Goal: Information Seeking & Learning: Learn about a topic

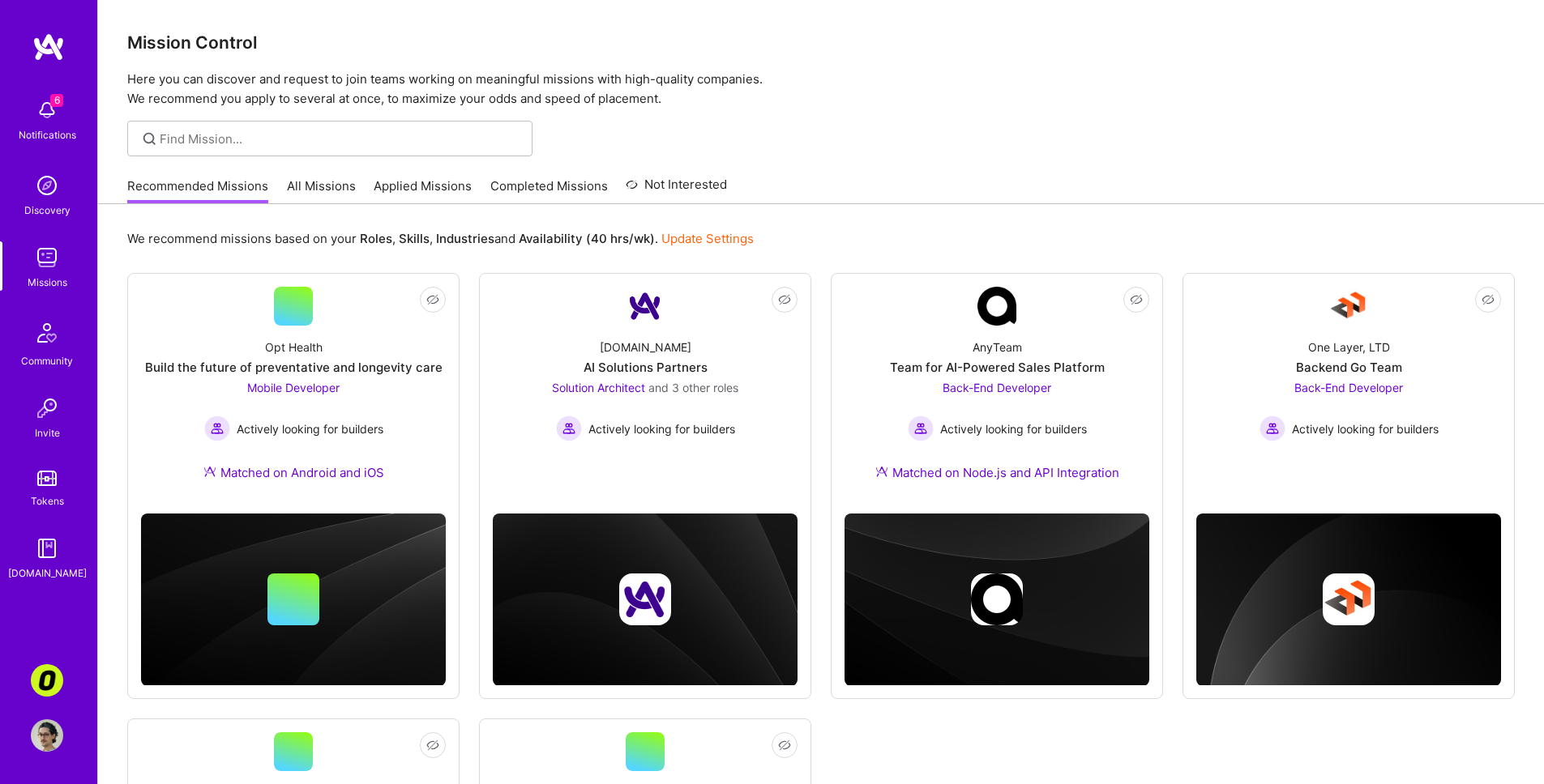
click at [322, 191] on link "All Missions" at bounding box center [321, 191] width 69 height 27
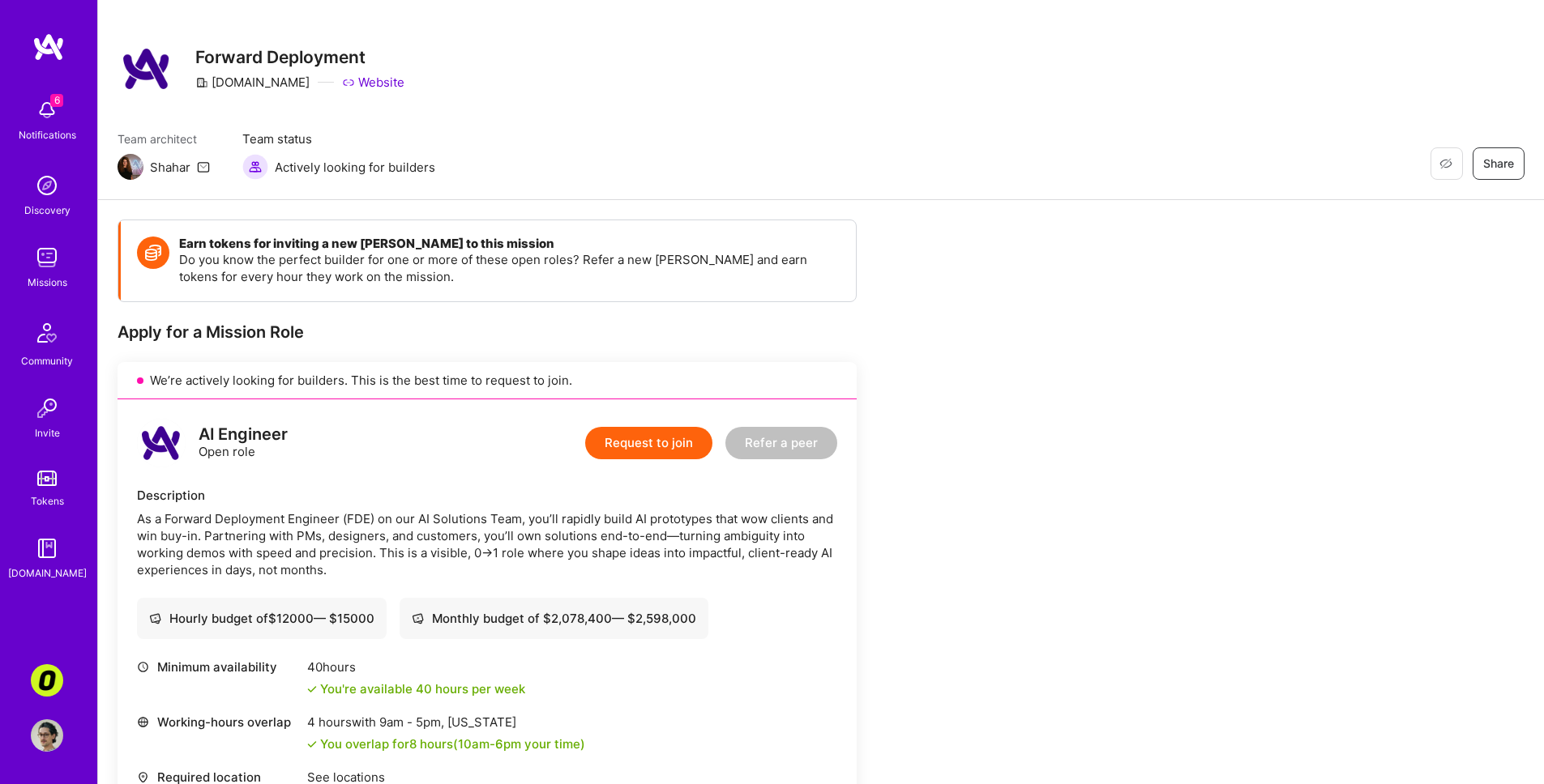
scroll to position [153, 0]
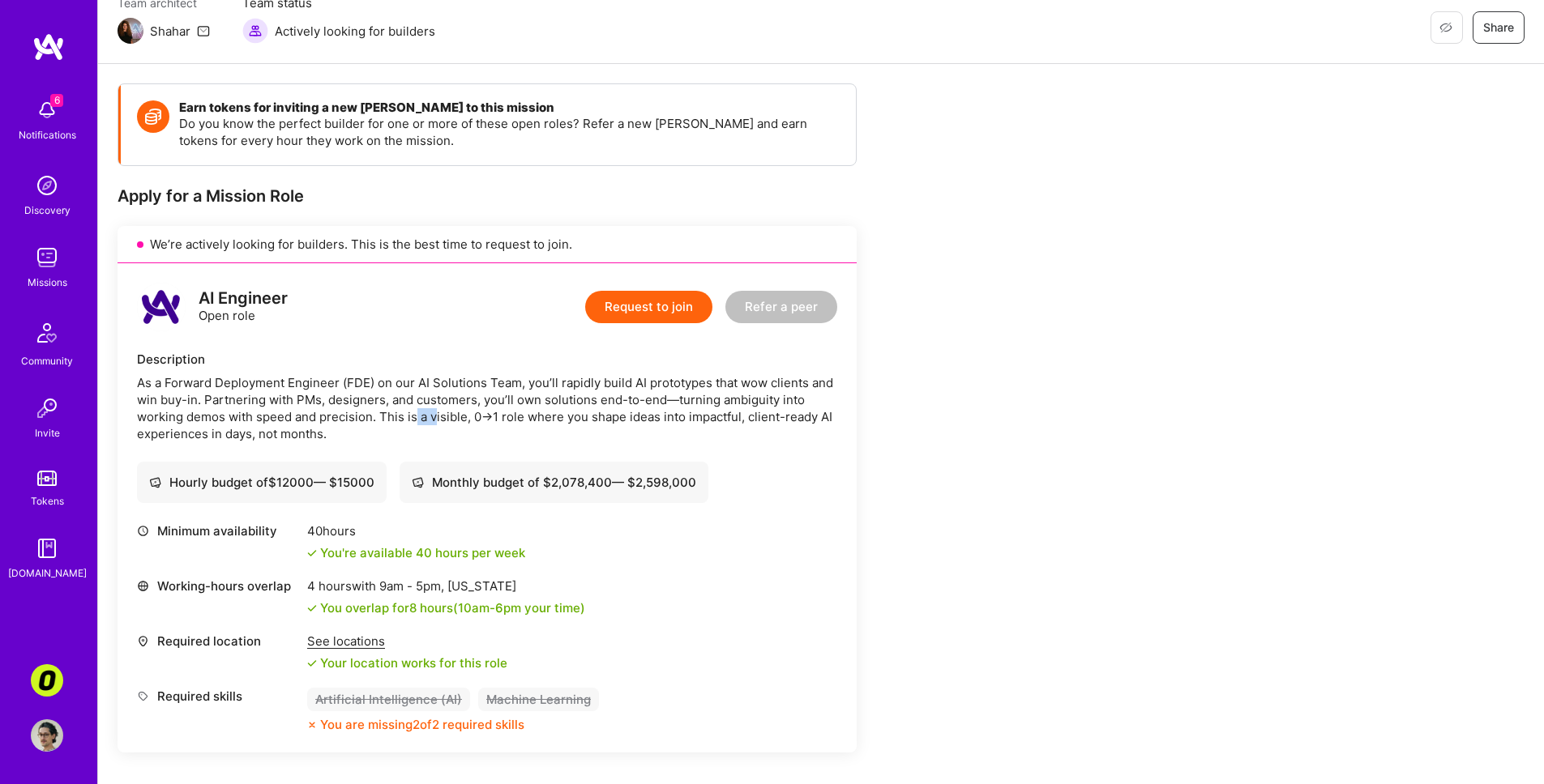
drag, startPoint x: 415, startPoint y: 409, endPoint x: 438, endPoint y: 425, distance: 28.0
click at [438, 425] on div "As a Forward Deployment Engineer (FDE) on our AI Solutions Team, you’ll rapidly…" at bounding box center [487, 408] width 701 height 68
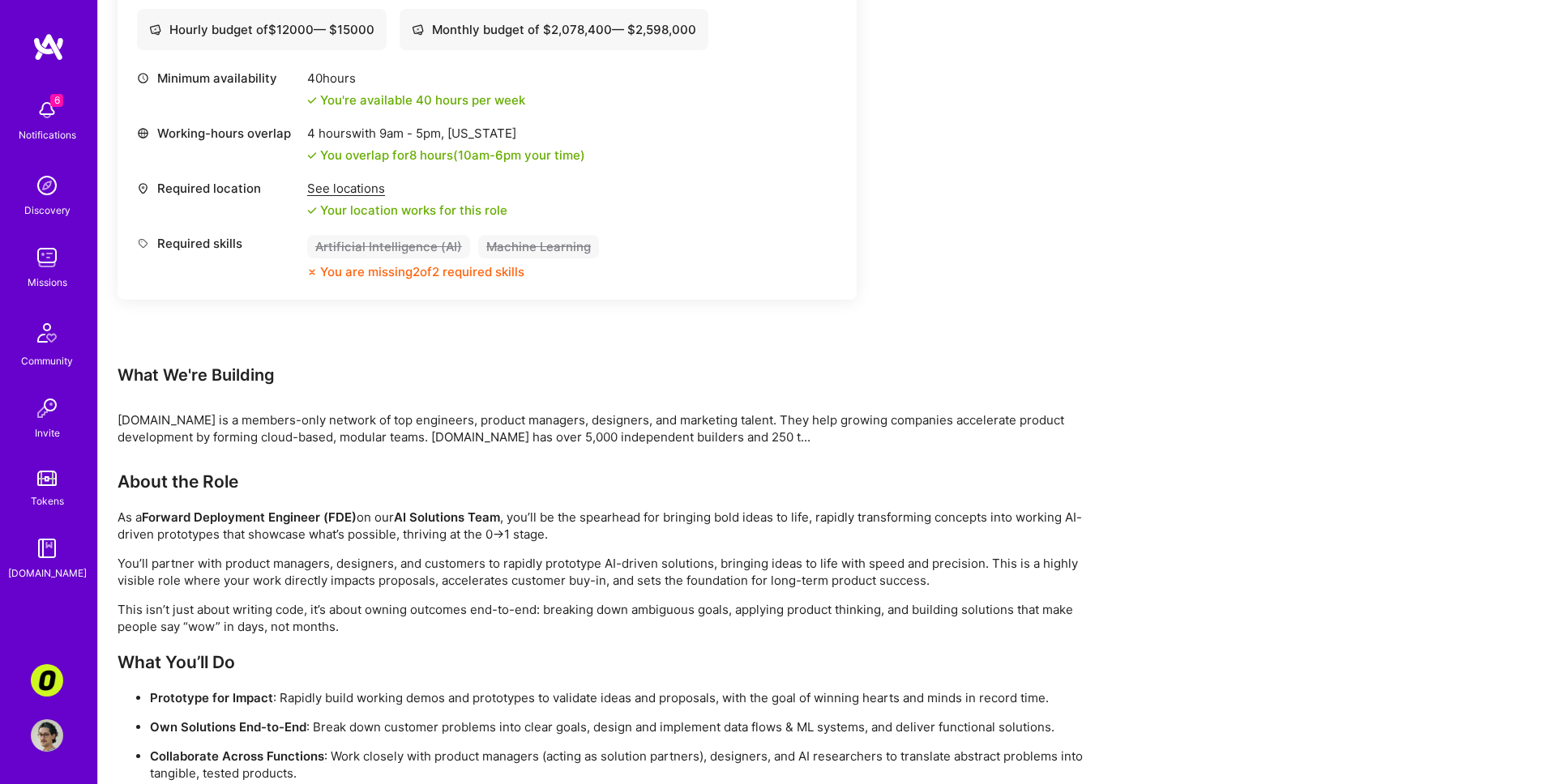
scroll to position [609, 0]
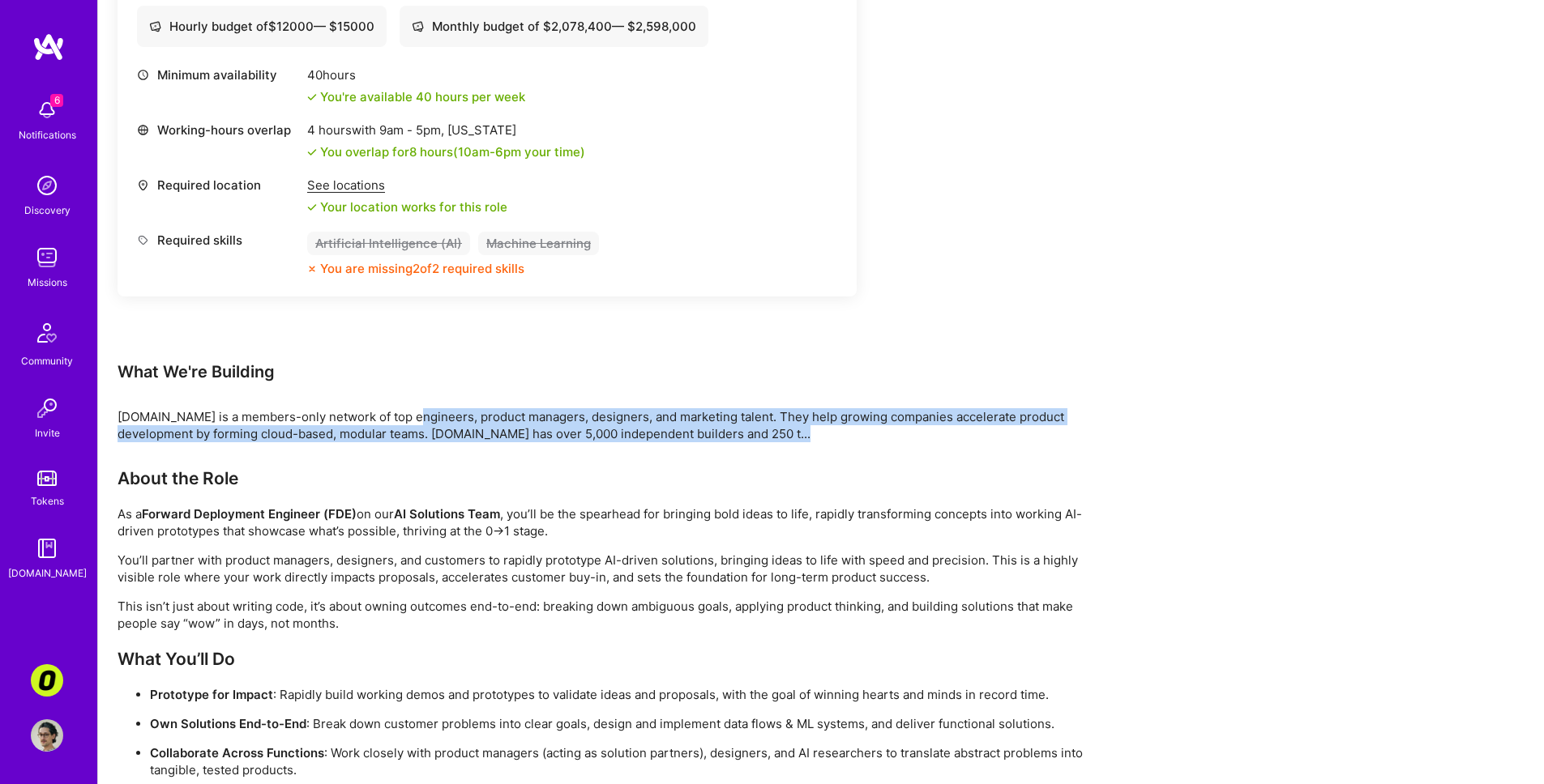
drag, startPoint x: 413, startPoint y: 418, endPoint x: 419, endPoint y: 447, distance: 29.6
click at [419, 447] on div "Earn tokens for inviting a new A.Teamer to this mission Do you know the perfect…" at bounding box center [604, 429] width 973 height 1604
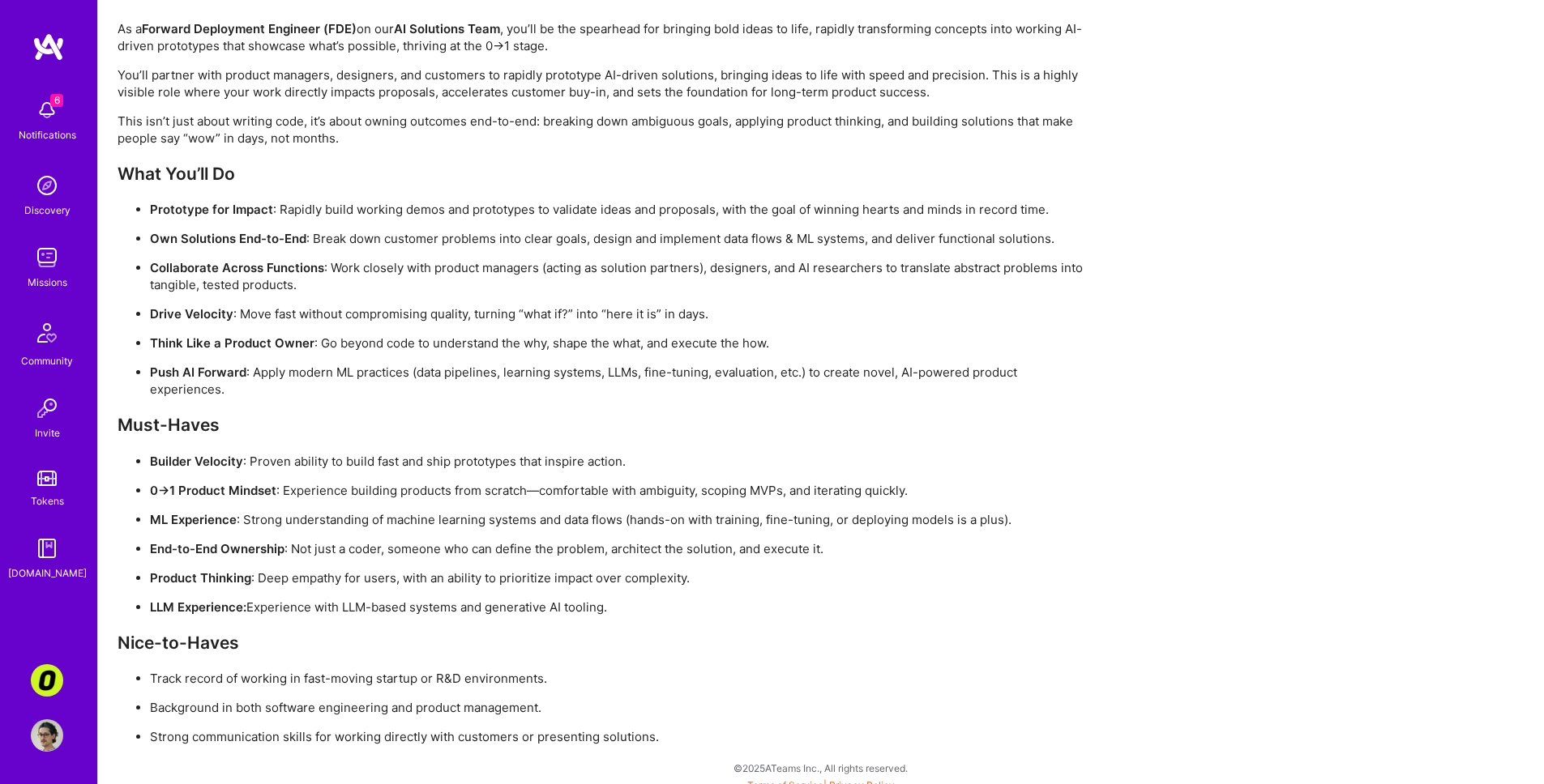
scroll to position [1094, 0]
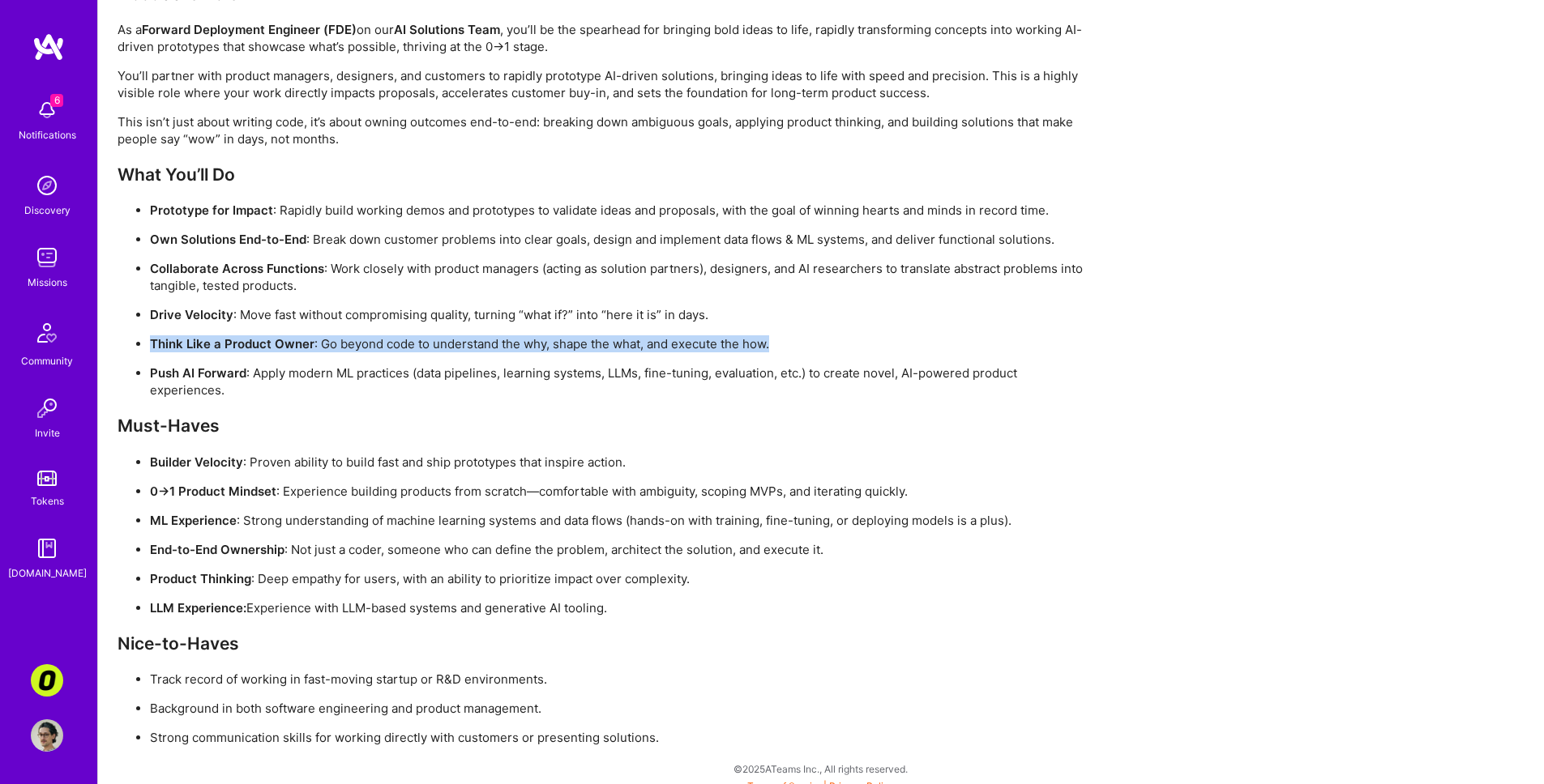
drag, startPoint x: 805, startPoint y: 325, endPoint x: 800, endPoint y: 354, distance: 29.4
click at [800, 354] on ul "Prototype for Impact : Rapidly build working demos and prototypes to validate i…" at bounding box center [604, 300] width 973 height 197
drag, startPoint x: 800, startPoint y: 346, endPoint x: 800, endPoint y: 330, distance: 16.0
click at [800, 330] on ul "Prototype for Impact : Rapidly build working demos and prototypes to validate i…" at bounding box center [604, 300] width 973 height 197
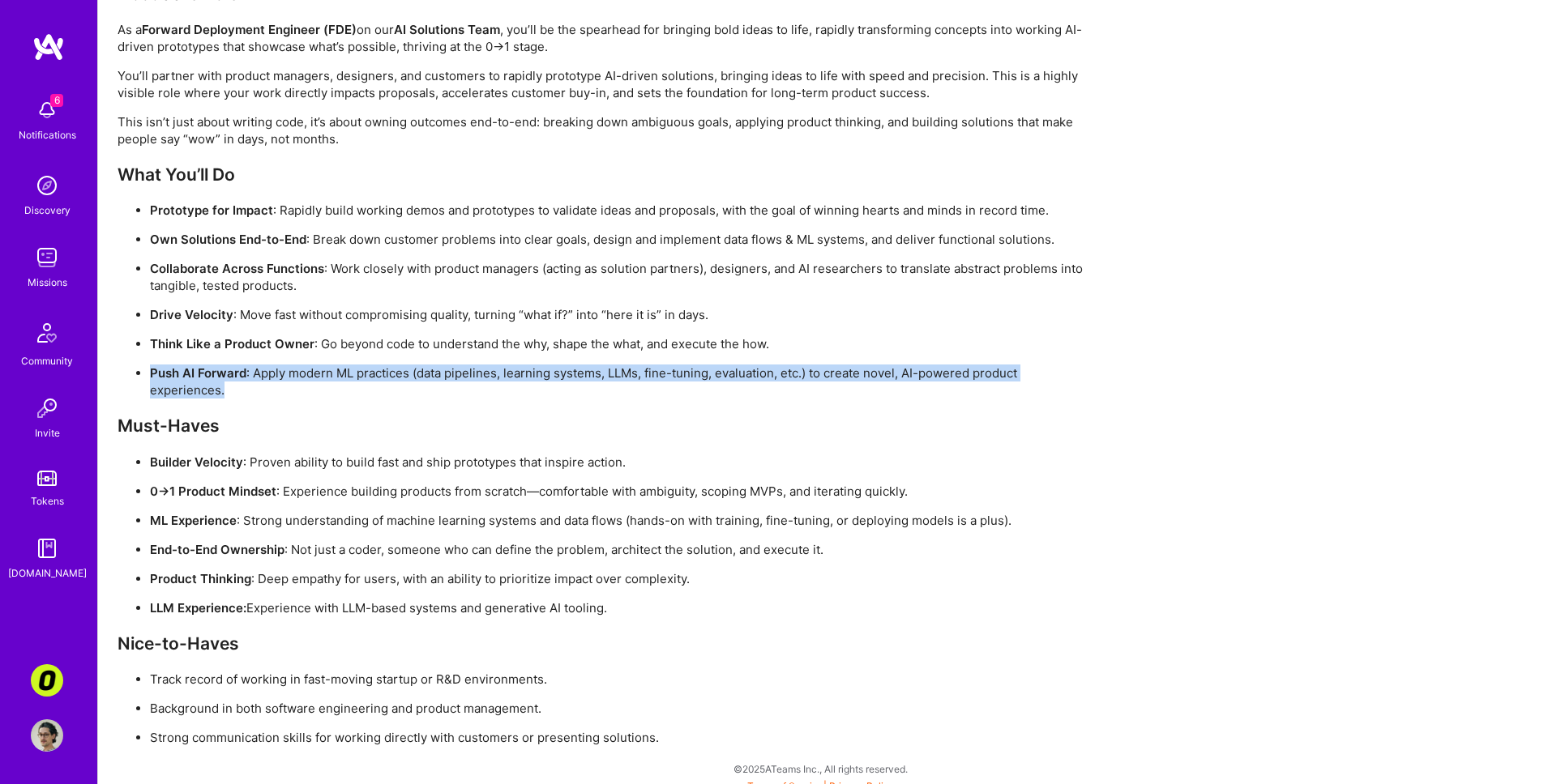
drag, startPoint x: 816, startPoint y: 340, endPoint x: 808, endPoint y: 392, distance: 52.6
click at [808, 392] on ul "Prototype for Impact : Rapidly build working demos and prototypes to validate i…" at bounding box center [604, 300] width 973 height 197
click at [808, 392] on p "Push AI Forward : Apply modern ML practices (data pipelines, learning systems, …" at bounding box center [619, 381] width 940 height 34
drag, startPoint x: 809, startPoint y: 393, endPoint x: 813, endPoint y: 358, distance: 35.2
click at [813, 358] on ul "Prototype for Impact : Rapidly build working demos and prototypes to validate i…" at bounding box center [604, 300] width 973 height 197
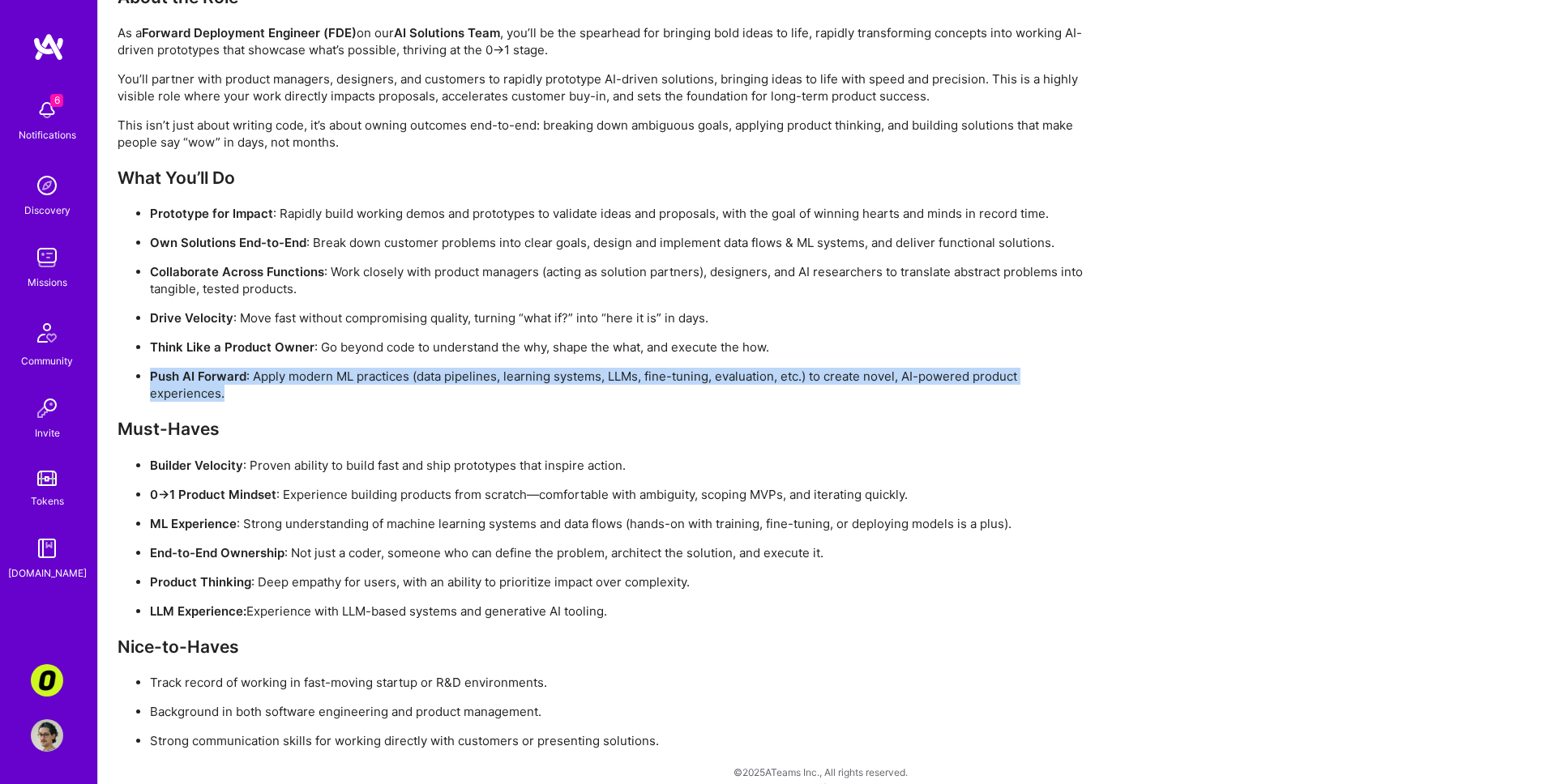
scroll to position [1090, 0]
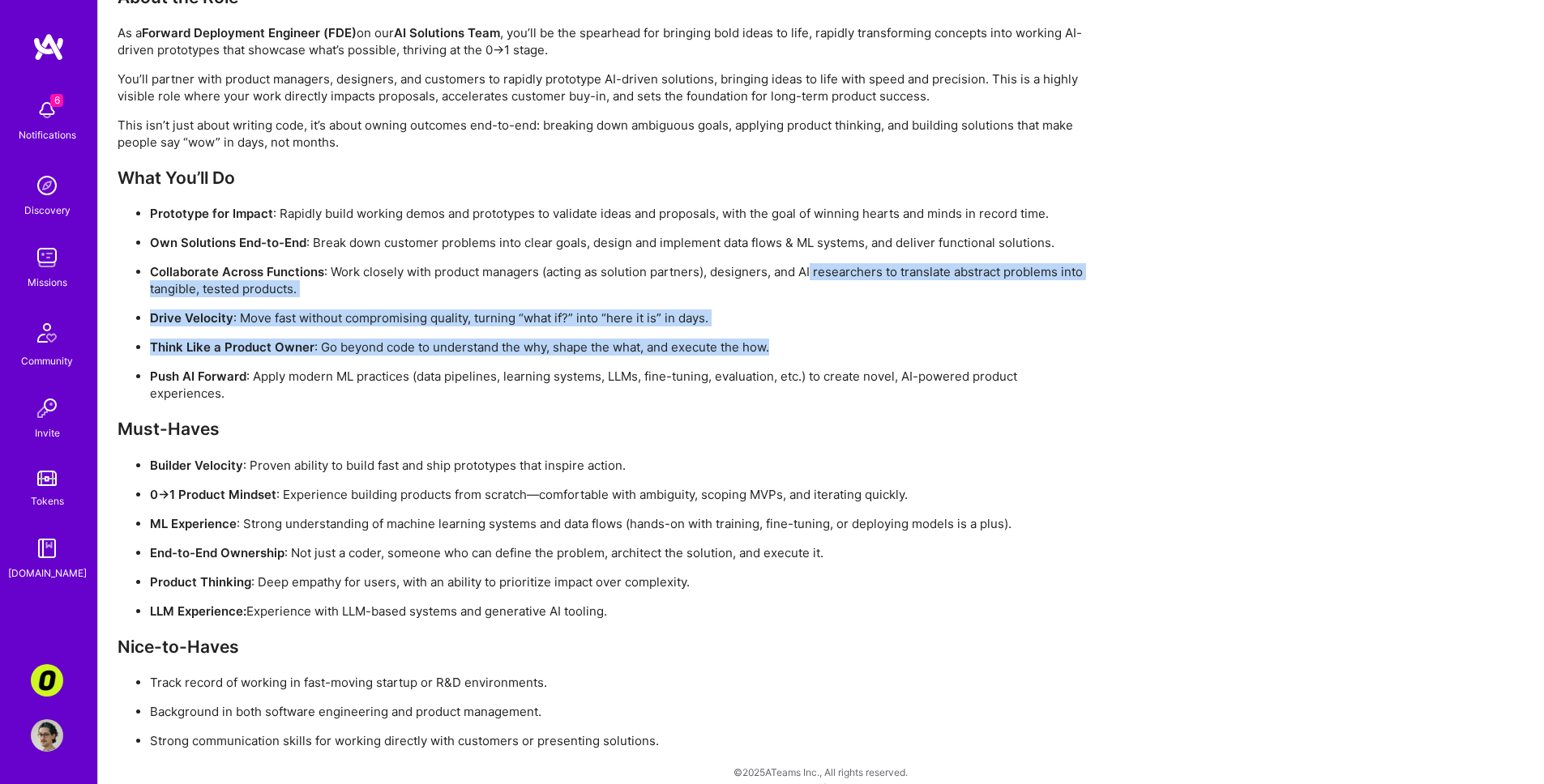
drag, startPoint x: 811, startPoint y: 279, endPoint x: 801, endPoint y: 348, distance: 69.7
click at [801, 347] on ul "Prototype for Impact : Rapidly build working demos and prototypes to validate i…" at bounding box center [604, 303] width 973 height 197
